Goal: Task Accomplishment & Management: Use online tool/utility

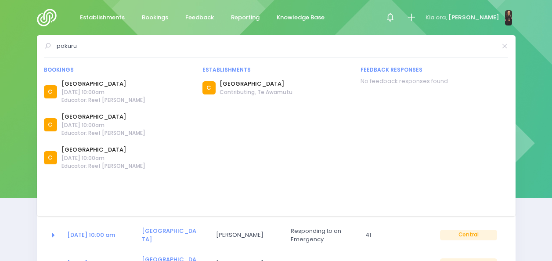
select select "5"
click at [106, 47] on input "pokuru" at bounding box center [277, 46] width 440 height 13
type input "p"
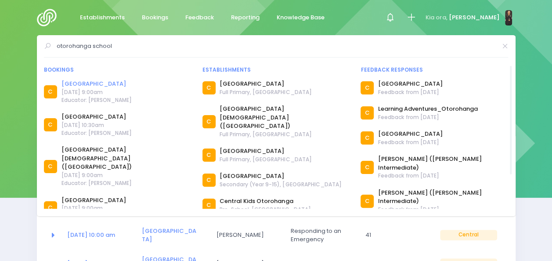
type input "otorohanga school"
click at [112, 84] on link "Otorohanga School" at bounding box center [96, 83] width 70 height 9
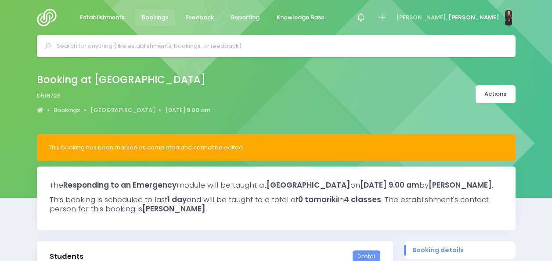
select select "5"
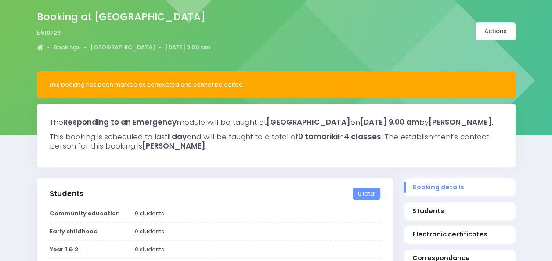
scroll to position [62, 0]
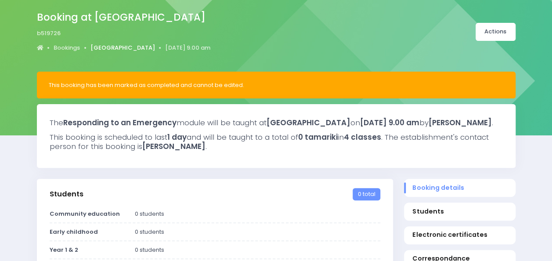
click at [136, 47] on link "[GEOGRAPHIC_DATA]" at bounding box center [122, 47] width 65 height 9
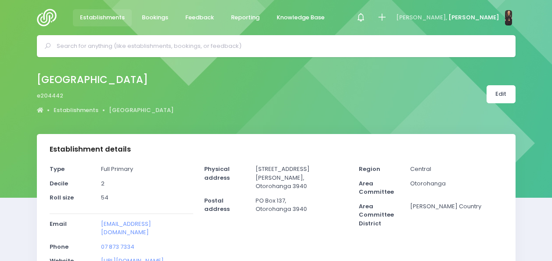
select select "5"
click at [117, 109] on link "[GEOGRAPHIC_DATA]" at bounding box center [141, 110] width 65 height 9
select select "5"
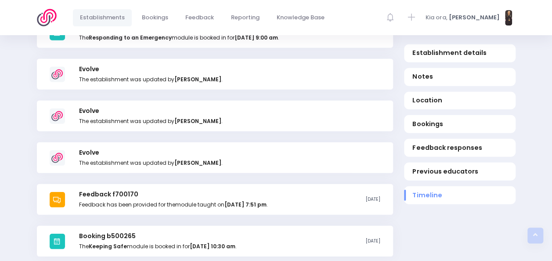
scroll to position [1072, 0]
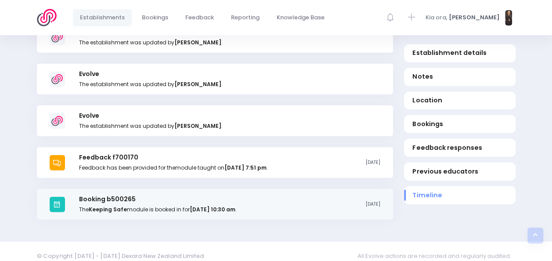
click at [192, 195] on h3 "Booking b500265" at bounding box center [157, 198] width 157 height 7
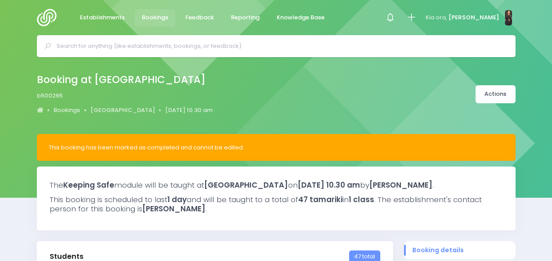
select select "5"
click at [121, 47] on input "text" at bounding box center [280, 46] width 447 height 13
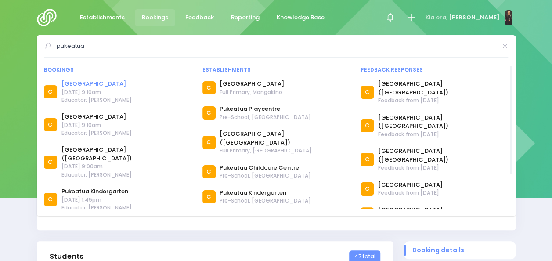
type input "pukeatua"
click at [96, 83] on link "Pukeatua School" at bounding box center [96, 83] width 70 height 9
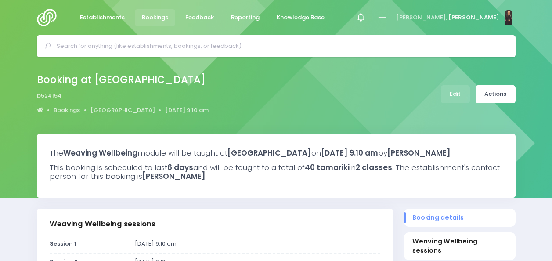
select select "5"
click at [141, 47] on input "text" at bounding box center [280, 46] width 447 height 13
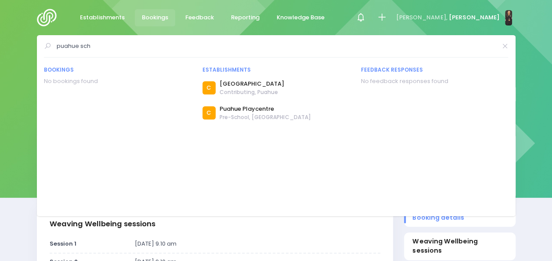
click at [149, 50] on input "puahue sch" at bounding box center [277, 46] width 440 height 13
type input "p"
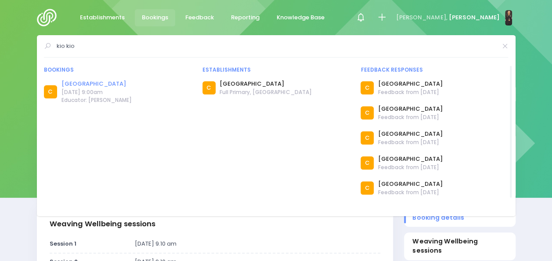
type input "kio kio"
click at [85, 81] on link "Kio Kio School" at bounding box center [96, 83] width 70 height 9
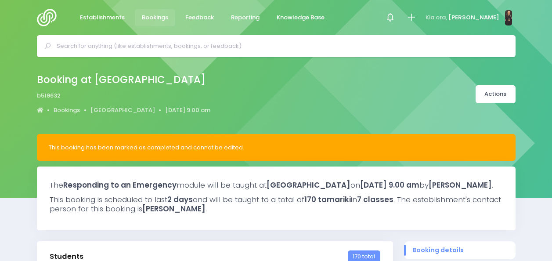
select select "5"
click at [48, 17] on img at bounding box center [49, 18] width 25 height 18
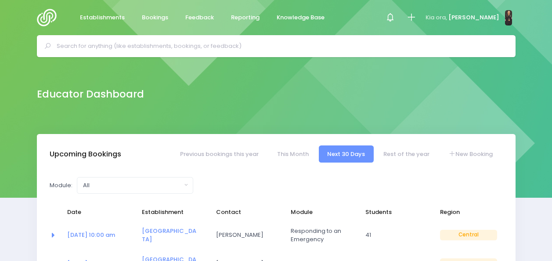
select select "5"
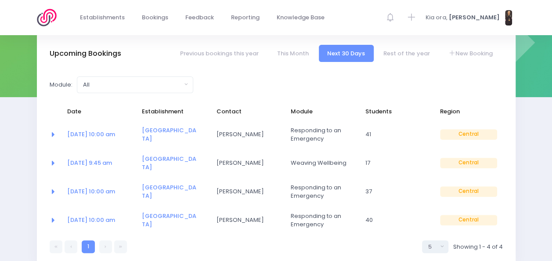
scroll to position [151, 0]
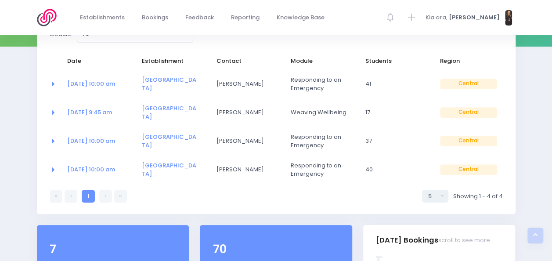
click at [107, 190] on link at bounding box center [105, 196] width 13 height 13
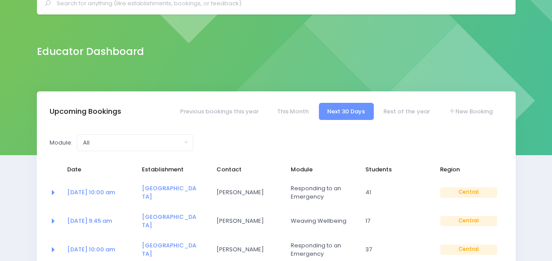
scroll to position [0, 0]
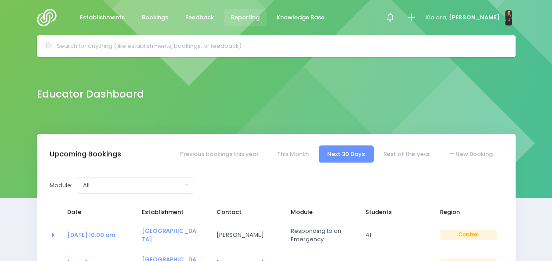
click at [251, 18] on span "Reporting" at bounding box center [245, 17] width 29 height 9
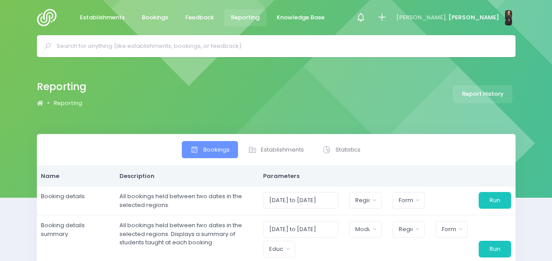
select select
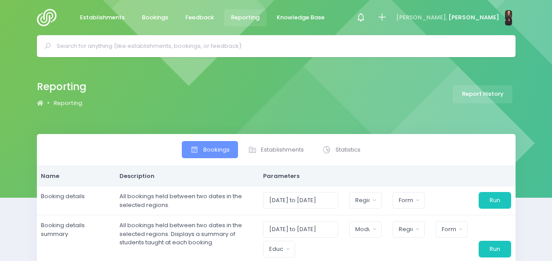
select select
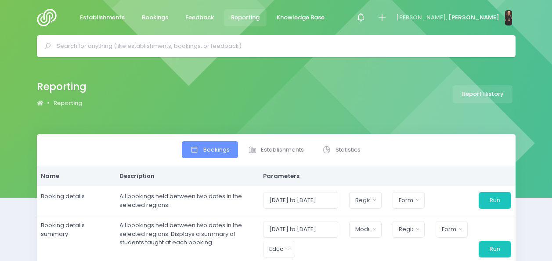
select select
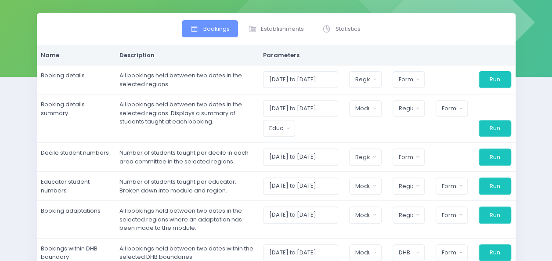
scroll to position [119, 0]
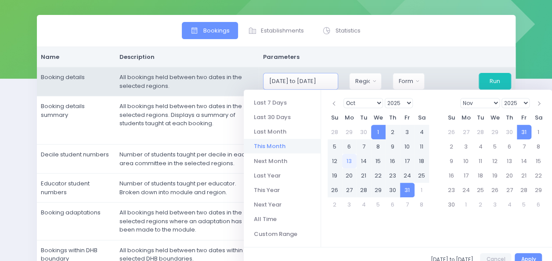
click at [293, 81] on input "[DATE] to [DATE]" at bounding box center [301, 81] width 76 height 17
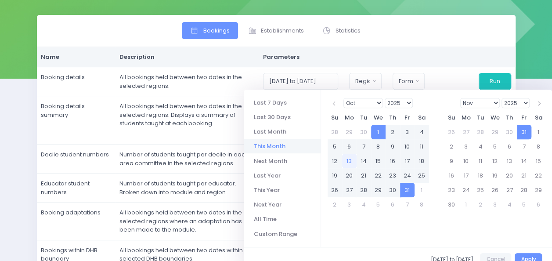
click at [409, 103] on select "1925 1926 1927 1928 1929 1930 1931 1932 1933 1934 1935 1936 1937 1938 1939 1940…" at bounding box center [399, 103] width 29 height 10
click at [379, 103] on select "Jan Feb Mar Apr May Jun [DATE] Aug Sep Oct Nov Dec" at bounding box center [363, 103] width 40 height 10
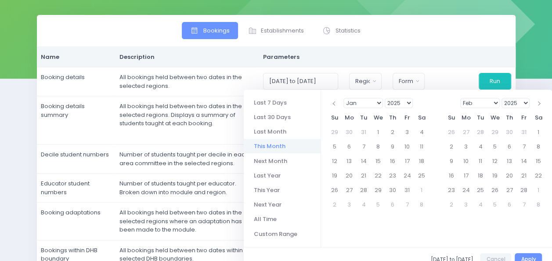
click at [525, 101] on select "2025 2026 2027 2028 2029 2030 2031 2032 2033 2034 2035 2036 2037 2038 2039 2040…" at bounding box center [515, 103] width 29 height 10
click at [378, 103] on select "Jan Feb Mar Apr May Jun [DATE] Aug Sep Oct Nov Dec" at bounding box center [363, 103] width 40 height 10
click at [495, 101] on select "Jan Feb Mar Apr May Jun [DATE] Aug Sep Oct Nov Dec" at bounding box center [480, 103] width 40 height 10
click at [494, 104] on select "Jan Feb Mar Apr May Jun [DATE] Aug Sep Oct Nov Dec" at bounding box center [480, 103] width 40 height 10
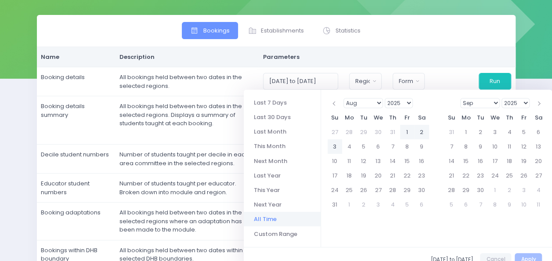
click at [270, 218] on li "All Time" at bounding box center [282, 219] width 77 height 14
type input "[DATE] to [DATE]"
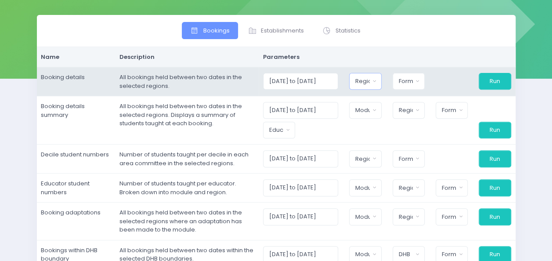
click at [375, 79] on button "Region" at bounding box center [365, 81] width 32 height 17
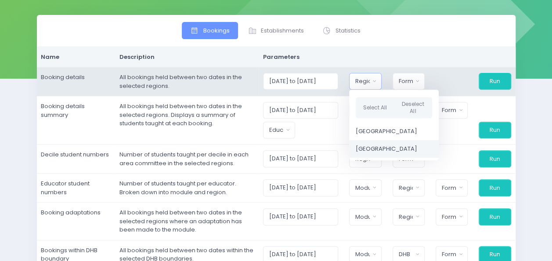
click at [377, 147] on span "[GEOGRAPHIC_DATA]" at bounding box center [386, 148] width 61 height 9
select select "Central"
click at [416, 81] on button "Format" at bounding box center [408, 81] width 32 height 17
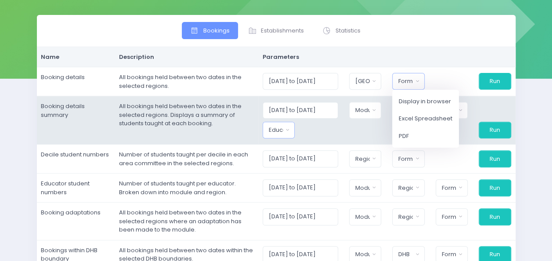
click at [283, 131] on div "Educator" at bounding box center [276, 130] width 14 height 9
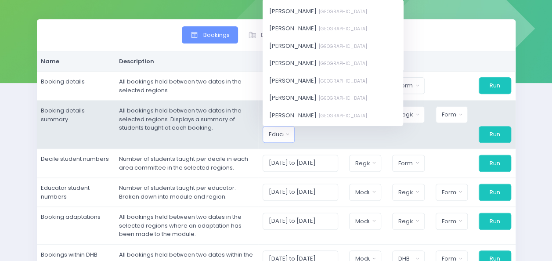
scroll to position [220, 0]
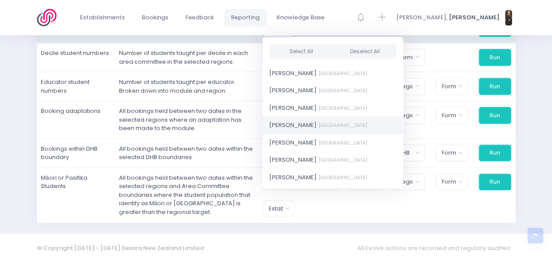
click at [302, 126] on span "[PERSON_NAME] [GEOGRAPHIC_DATA]" at bounding box center [318, 125] width 98 height 9
select select "395566"
click at [302, 126] on span "[PERSON_NAME] [GEOGRAPHIC_DATA]" at bounding box center [318, 125] width 98 height 9
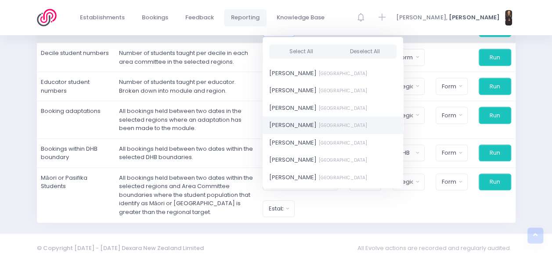
select select "395566"
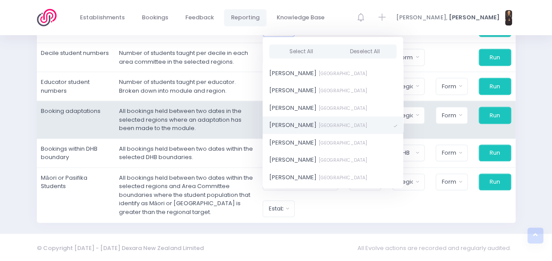
click at [231, 131] on td "All bookings held between two dates in the selected regions where an adaptation…" at bounding box center [187, 120] width 144 height 38
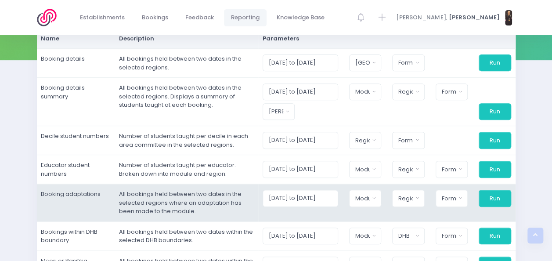
scroll to position [137, 0]
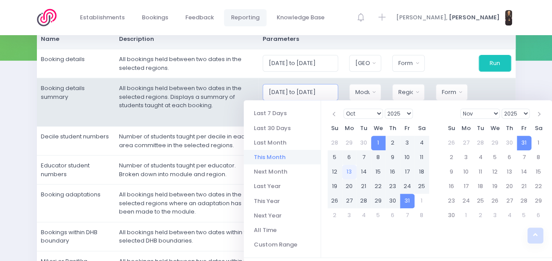
click at [329, 91] on input "[DATE] to [DATE]" at bounding box center [301, 92] width 76 height 17
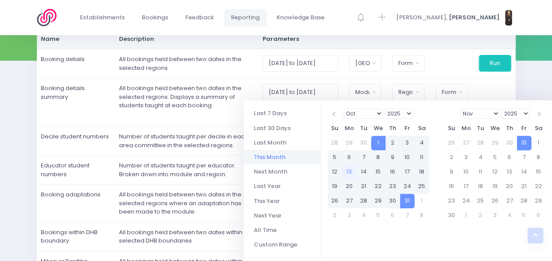
click at [379, 113] on select "Jan Feb Mar Apr May Jun [DATE] Aug Sep Oct Nov Dec" at bounding box center [363, 113] width 40 height 10
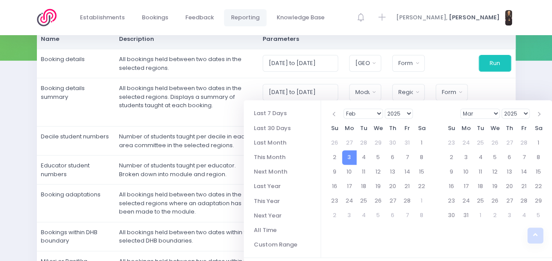
click at [498, 113] on select "Jan Feb Mar Apr May Jun [DATE] Aug Sep Oct Nov Dec" at bounding box center [480, 113] width 40 height 10
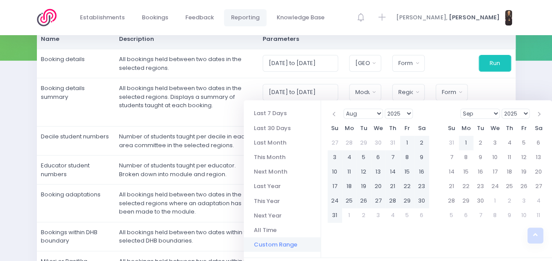
click at [271, 244] on li "Custom Range" at bounding box center [282, 244] width 77 height 14
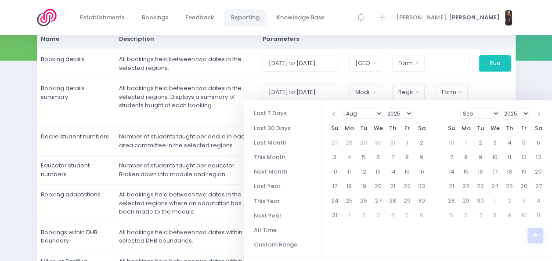
click at [379, 113] on select "Jan Feb Mar Apr May Jun [DATE] Aug Sep Oct Nov Dec" at bounding box center [363, 113] width 40 height 10
click at [527, 112] on select "2025 2026 2027 2028 2029 2030 2031 2032 2033 2034 2035 2036 2037 2038 2039 2040…" at bounding box center [515, 113] width 29 height 10
click at [377, 114] on select "Jan Feb Mar Apr May Jun [DATE] Aug Sep Oct Nov Dec" at bounding box center [363, 113] width 40 height 10
click at [407, 113] on select "1925 1926 1927 1928 1929 1930 1931 1932 1933 1934 1935 1936 1937 1938 1939 1940…" at bounding box center [399, 113] width 29 height 10
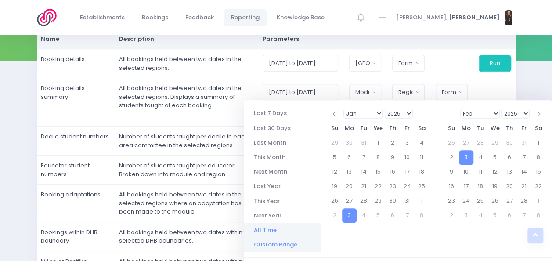
click at [282, 227] on li "All Time" at bounding box center [282, 230] width 77 height 14
type input "[DATE] to [DATE]"
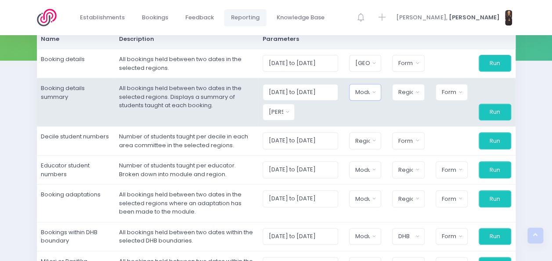
click at [375, 91] on button "Module" at bounding box center [365, 92] width 32 height 17
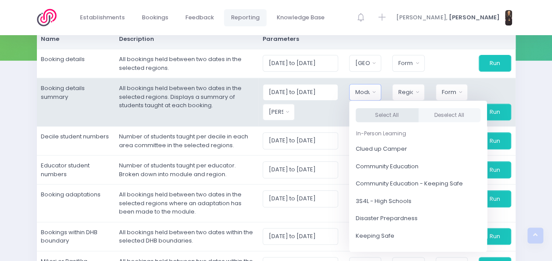
click at [396, 115] on button "Select All" at bounding box center [387, 115] width 63 height 14
select select "Clued up Camper"
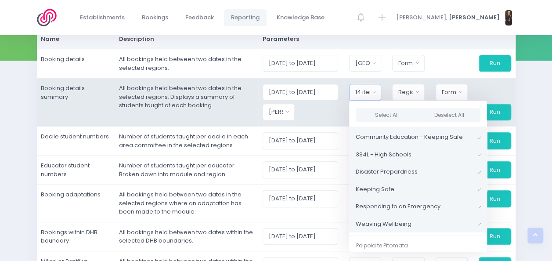
scroll to position [0, 0]
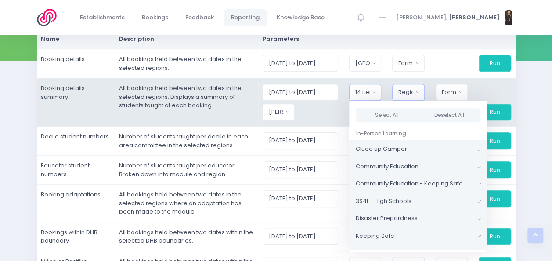
click at [418, 90] on button "Region" at bounding box center [408, 92] width 32 height 17
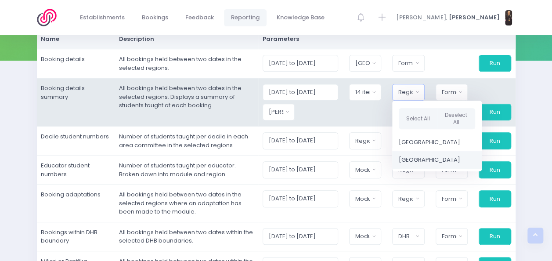
click at [415, 159] on span "[GEOGRAPHIC_DATA]" at bounding box center [429, 159] width 61 height 9
select select "Central"
click at [458, 90] on button "Format" at bounding box center [451, 92] width 32 height 17
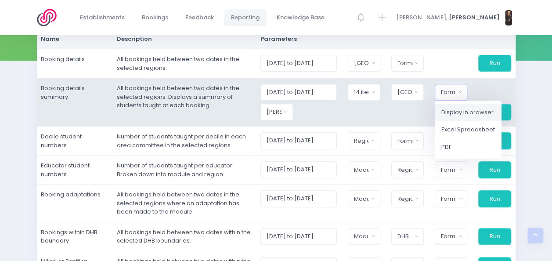
click at [459, 114] on span "Display in browser" at bounding box center [467, 112] width 52 height 9
select select "web"
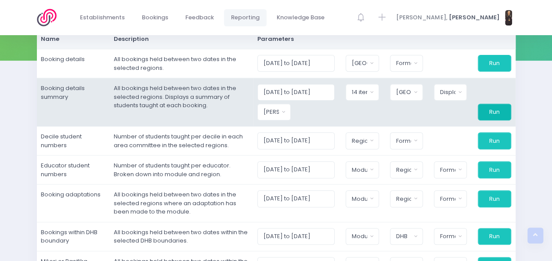
click at [489, 111] on button "Run" at bounding box center [494, 112] width 33 height 17
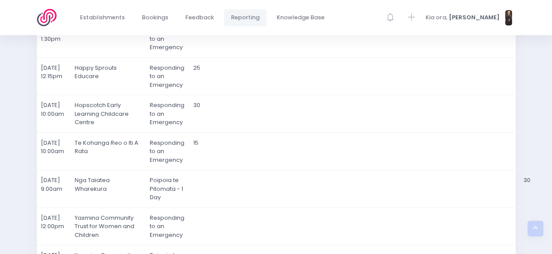
scroll to position [1337, 0]
